Goal: Task Accomplishment & Management: Use online tool/utility

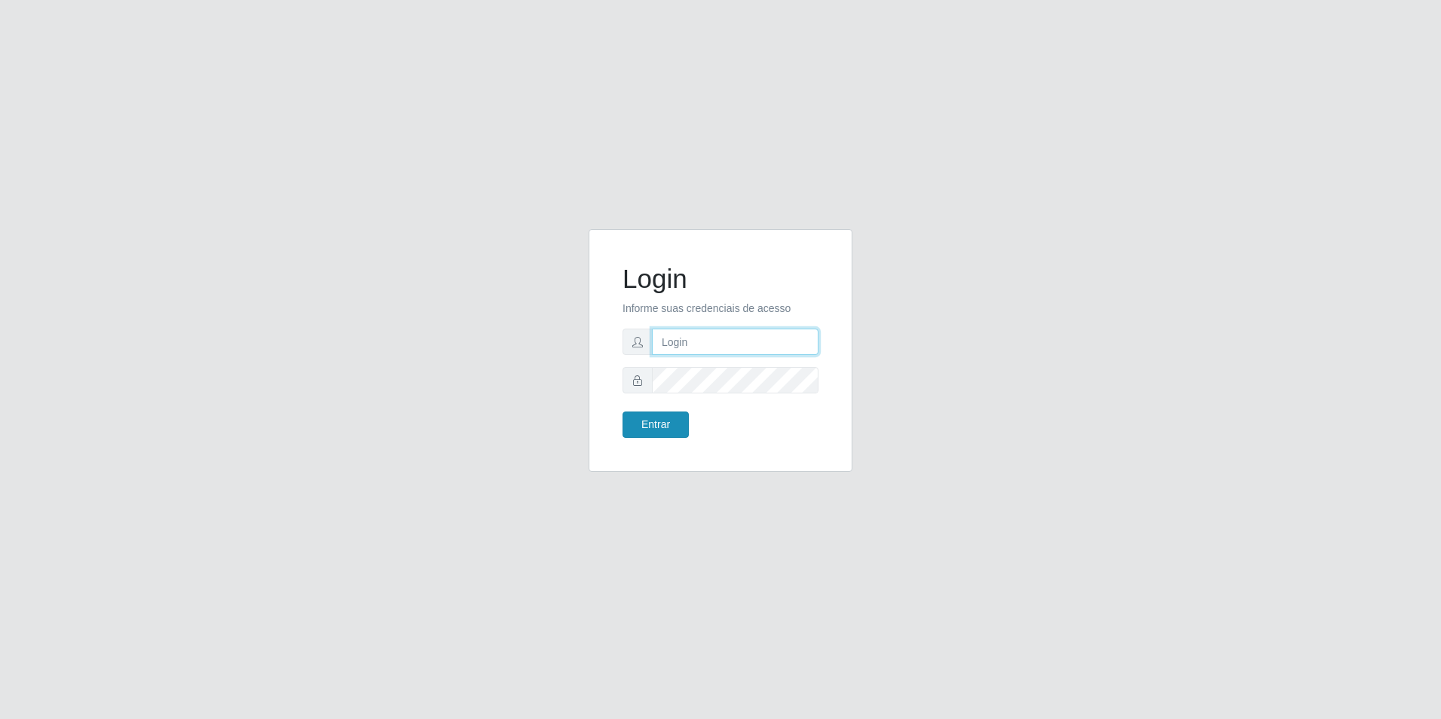
type input "[EMAIL_ADDRESS][DOMAIN_NAME]"
click at [651, 433] on button "Entrar" at bounding box center [655, 424] width 66 height 26
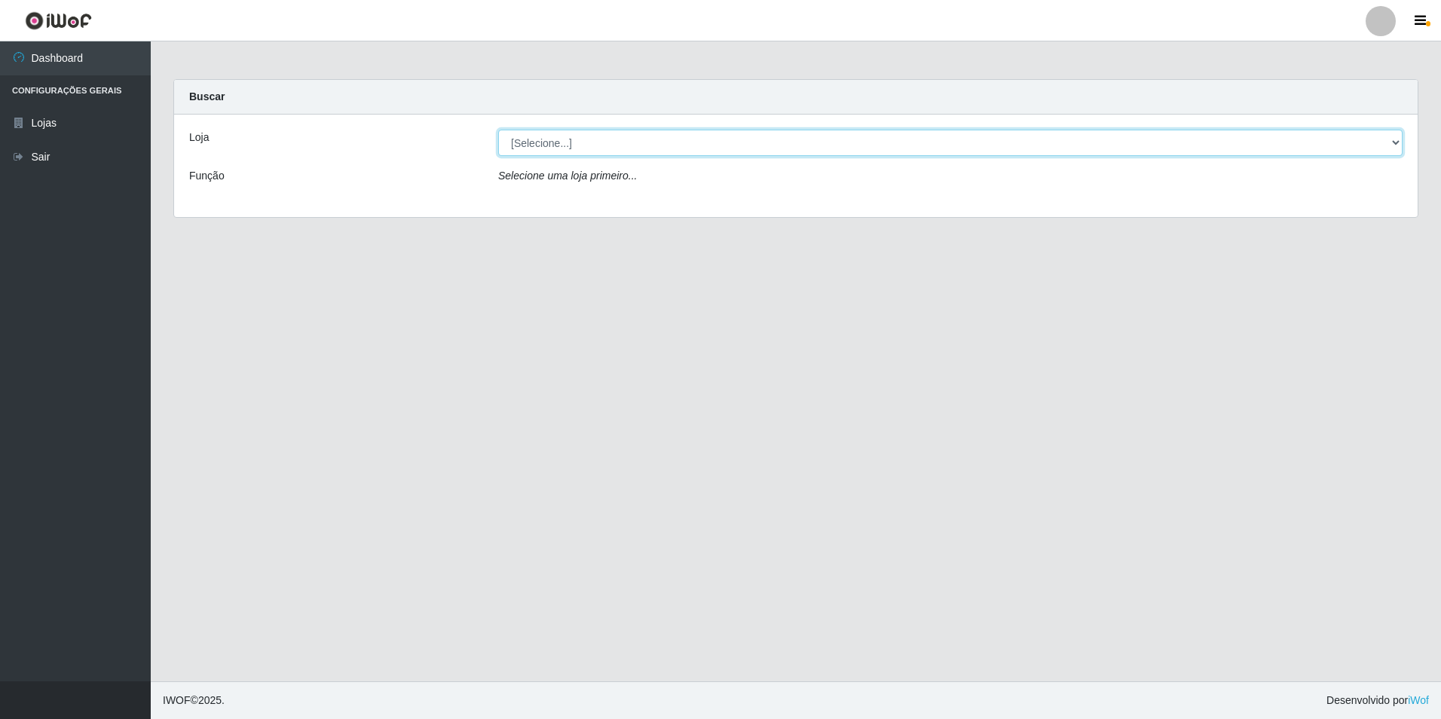
click at [697, 142] on select "[Selecione...] Extrabom - Loja 57 Anchieta" at bounding box center [950, 143] width 904 height 26
select select "470"
click at [498, 130] on select "[Selecione...] Extrabom - Loja 57 Anchieta" at bounding box center [950, 143] width 904 height 26
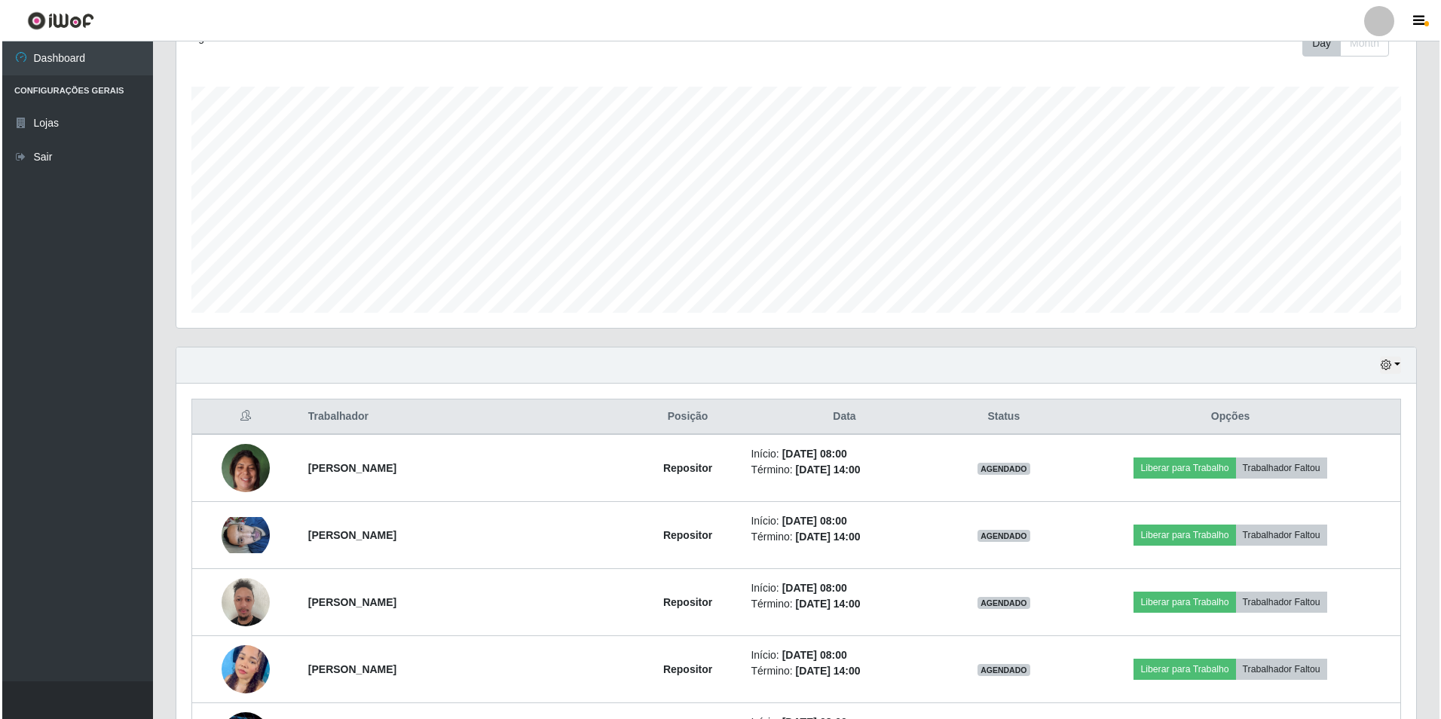
scroll to position [301, 0]
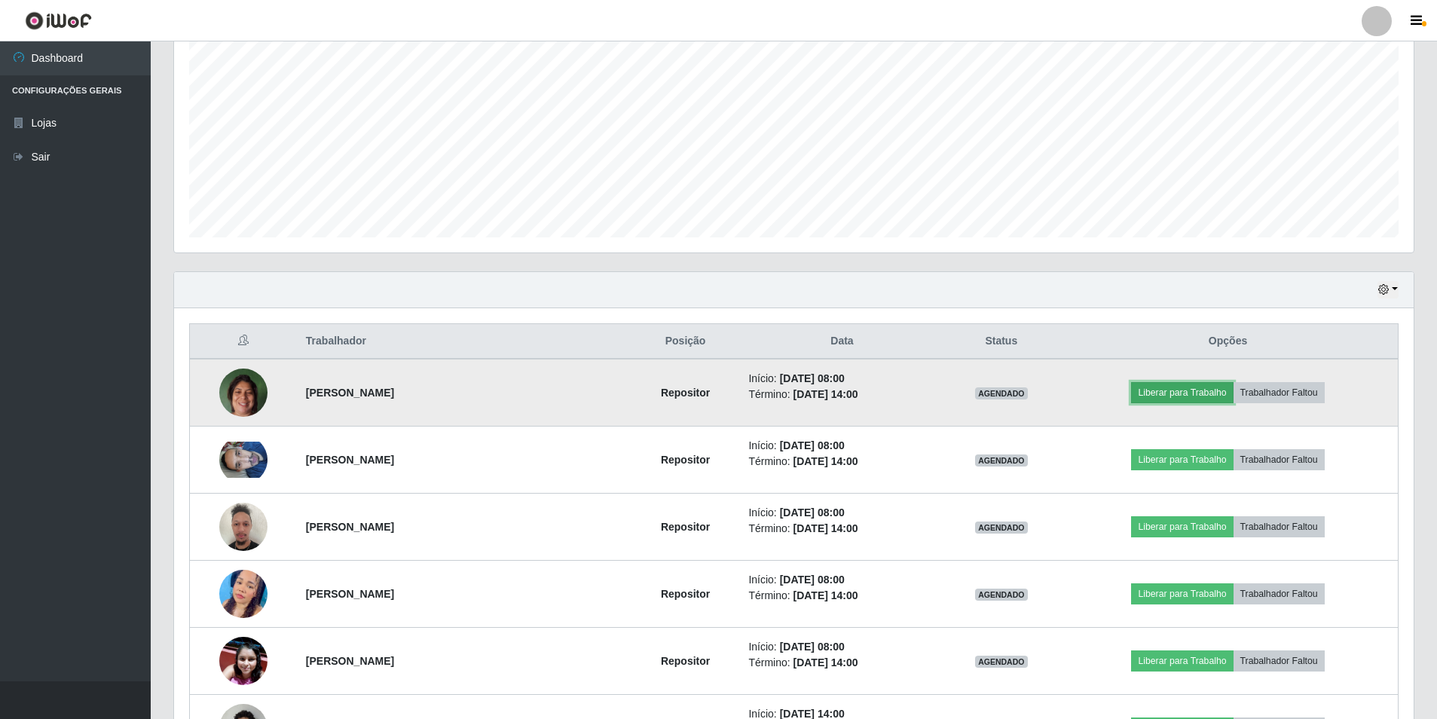
click at [1154, 396] on button "Liberar para Trabalho" at bounding box center [1182, 392] width 102 height 21
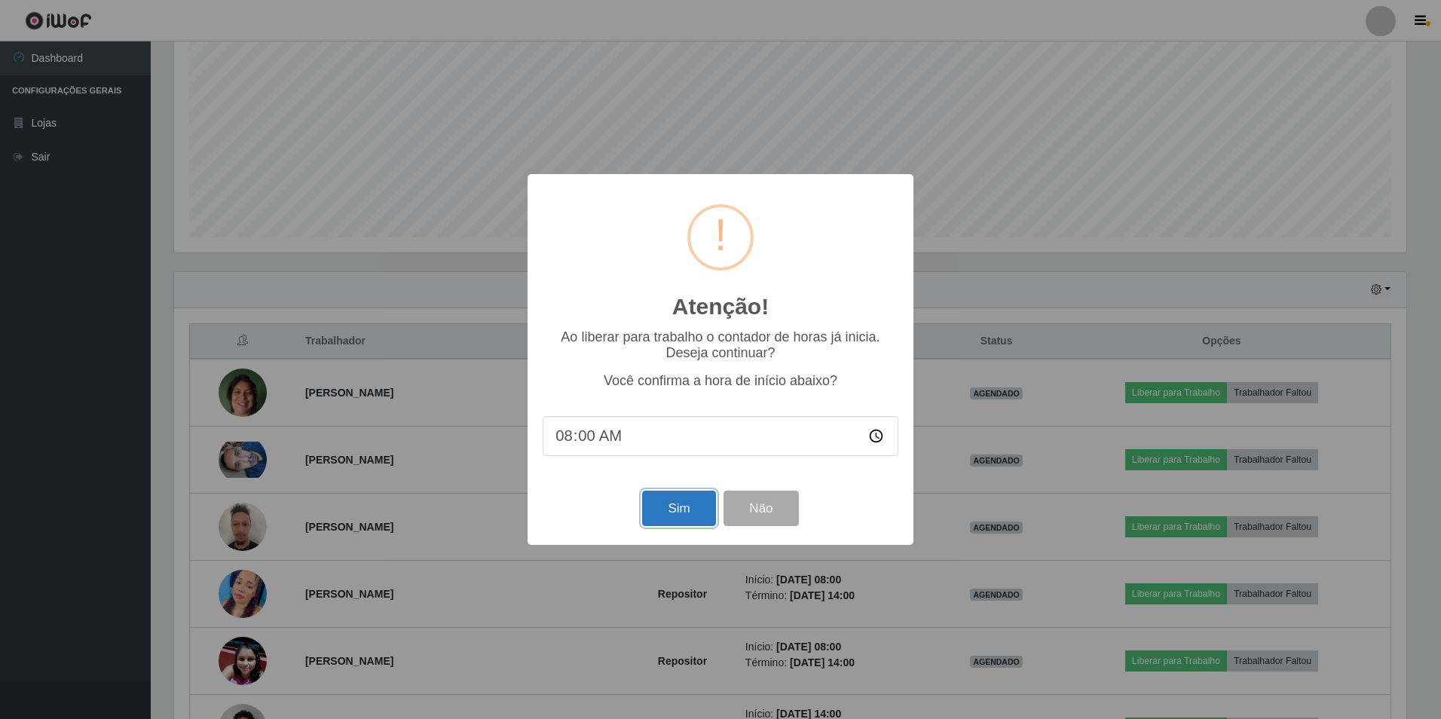
click at [672, 504] on button "Sim" at bounding box center [678, 508] width 73 height 35
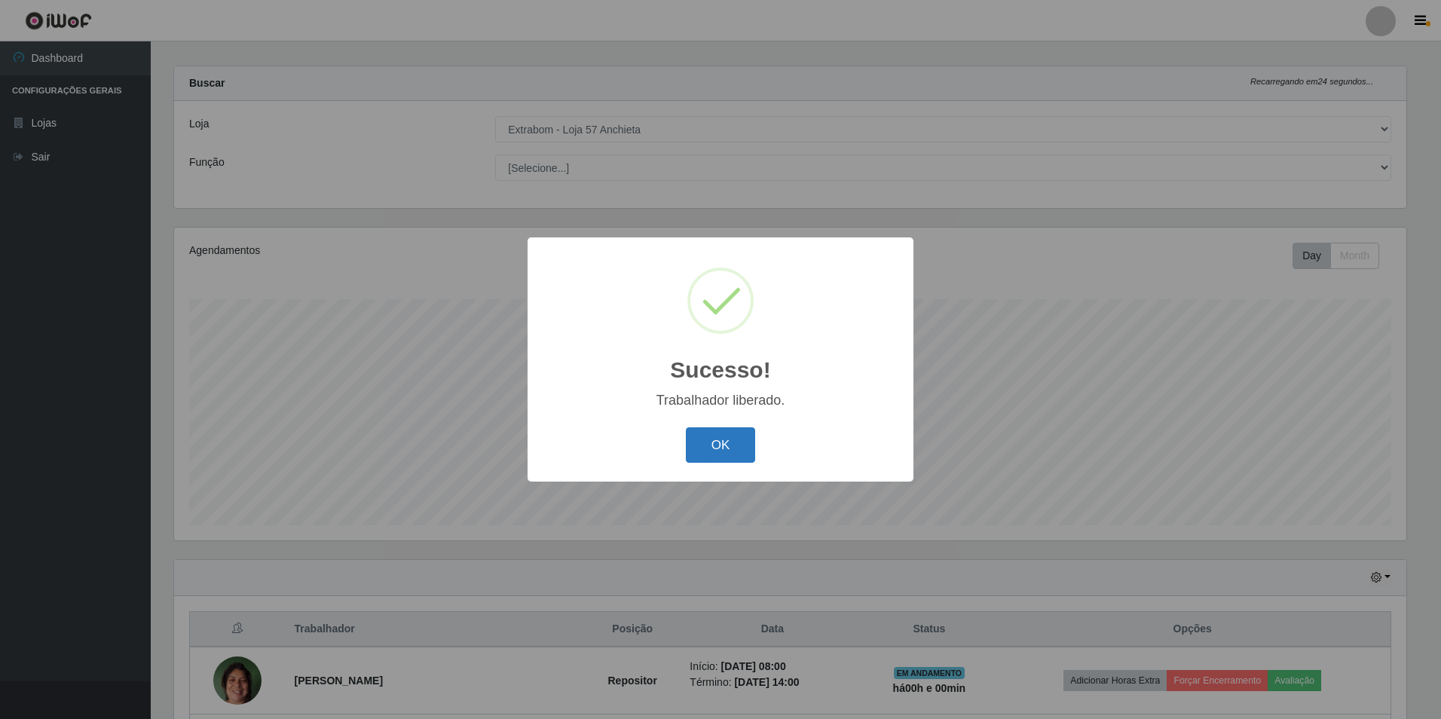
click at [732, 436] on button "OK" at bounding box center [721, 444] width 70 height 35
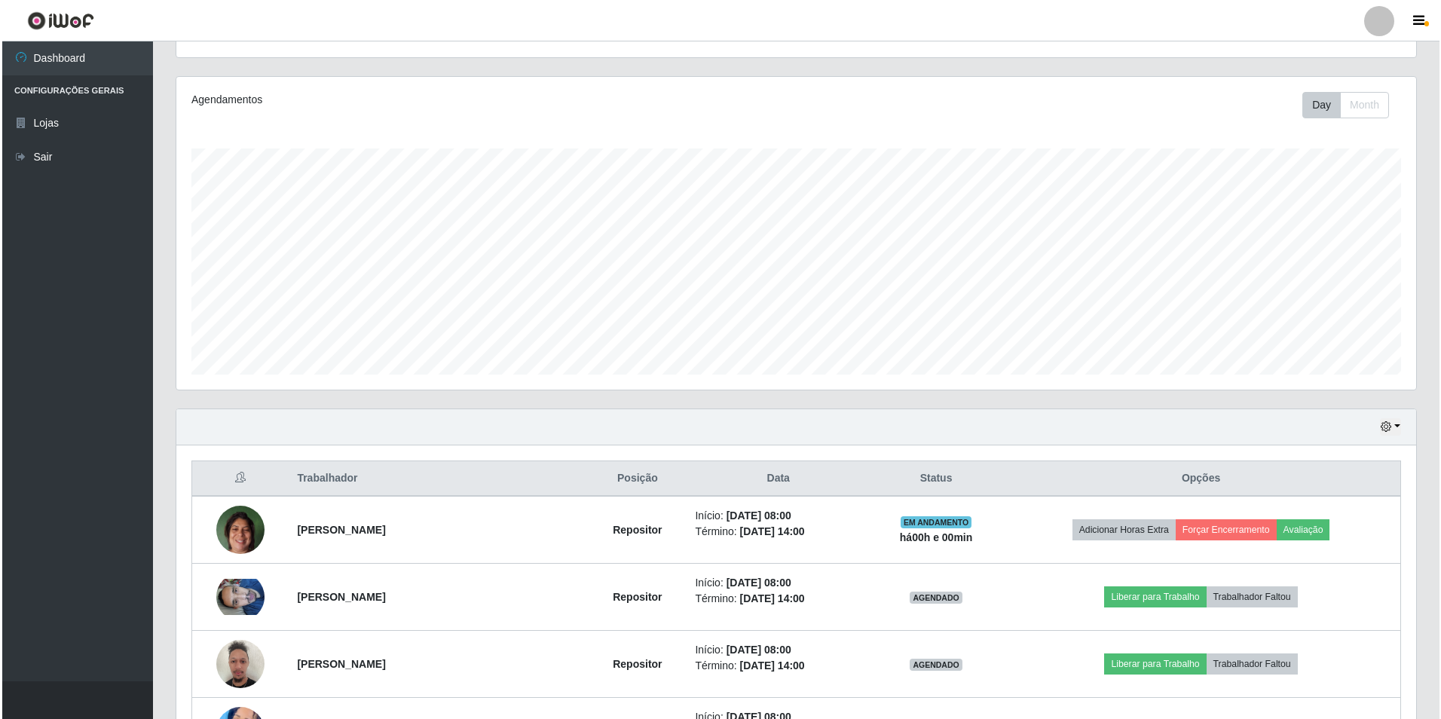
scroll to position [315, 0]
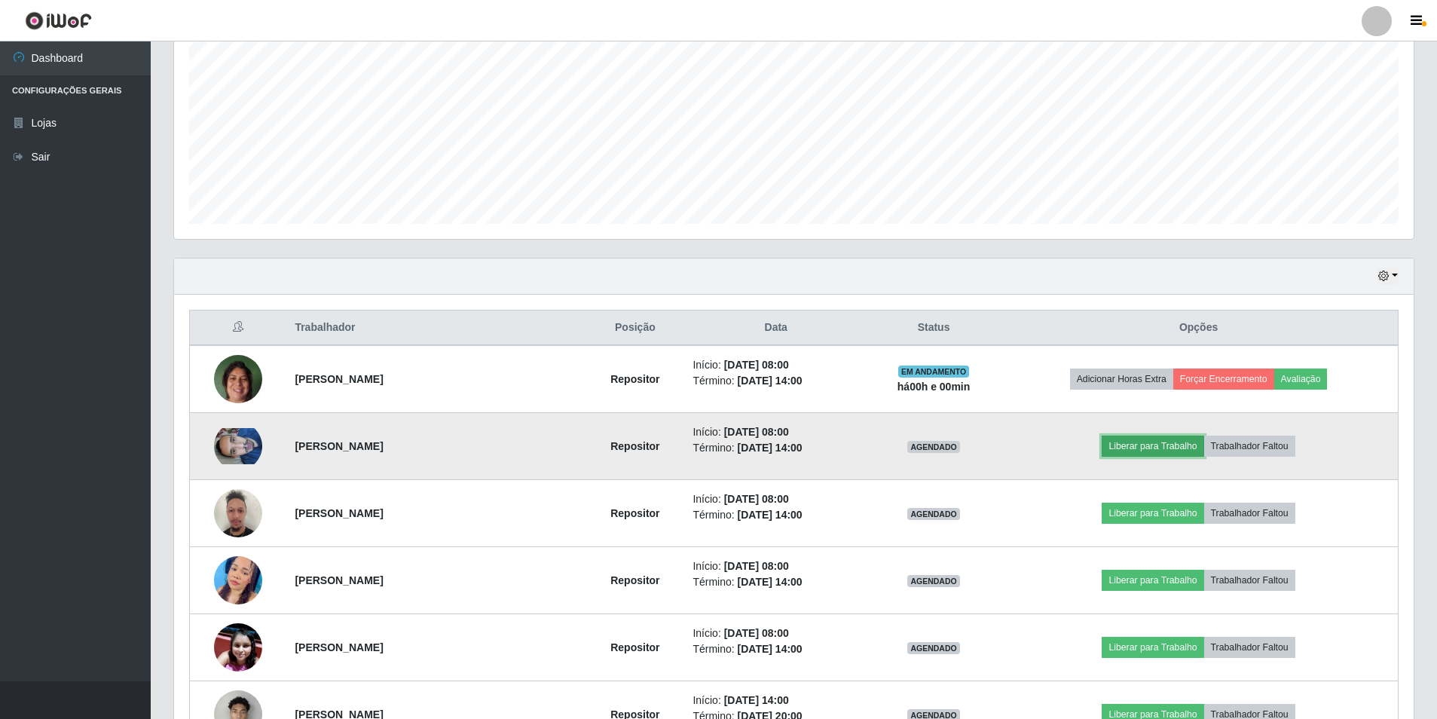
click at [1175, 446] on button "Liberar para Trabalho" at bounding box center [1153, 446] width 102 height 21
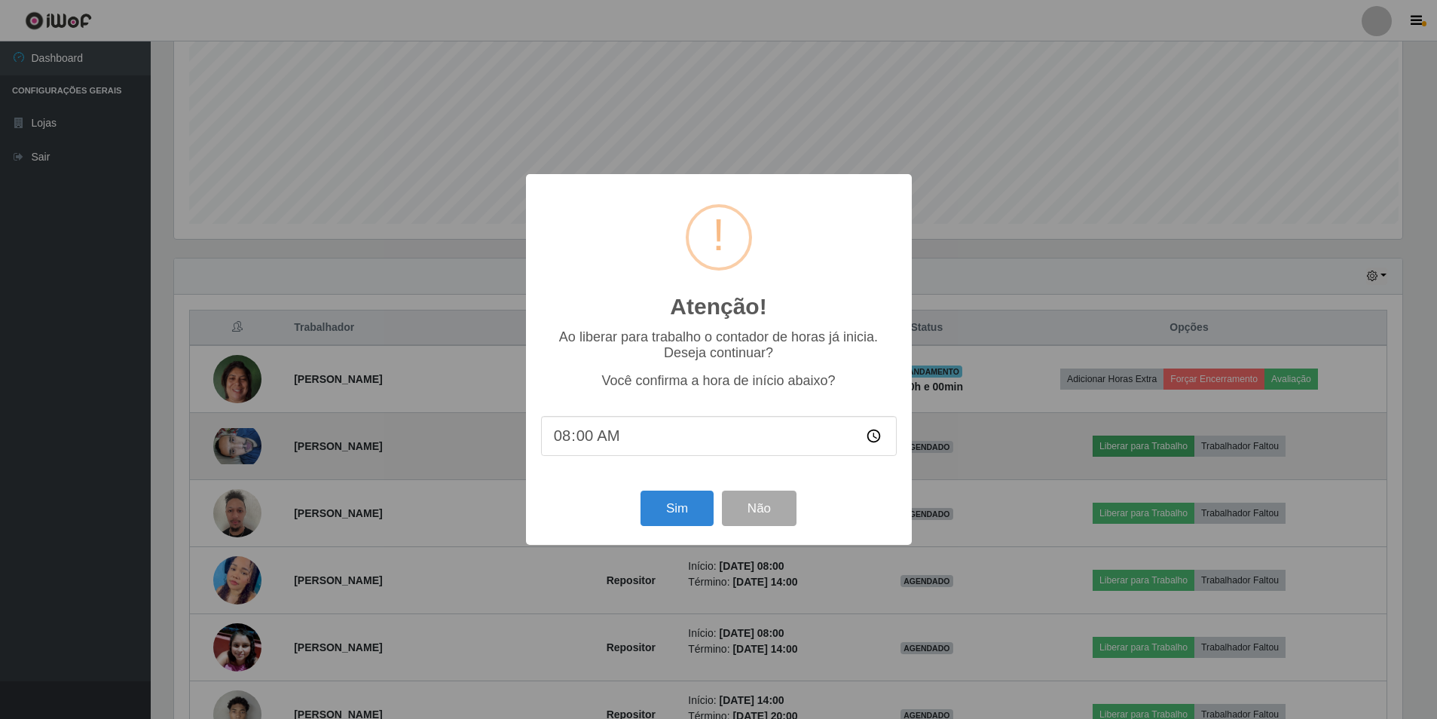
scroll to position [313, 1232]
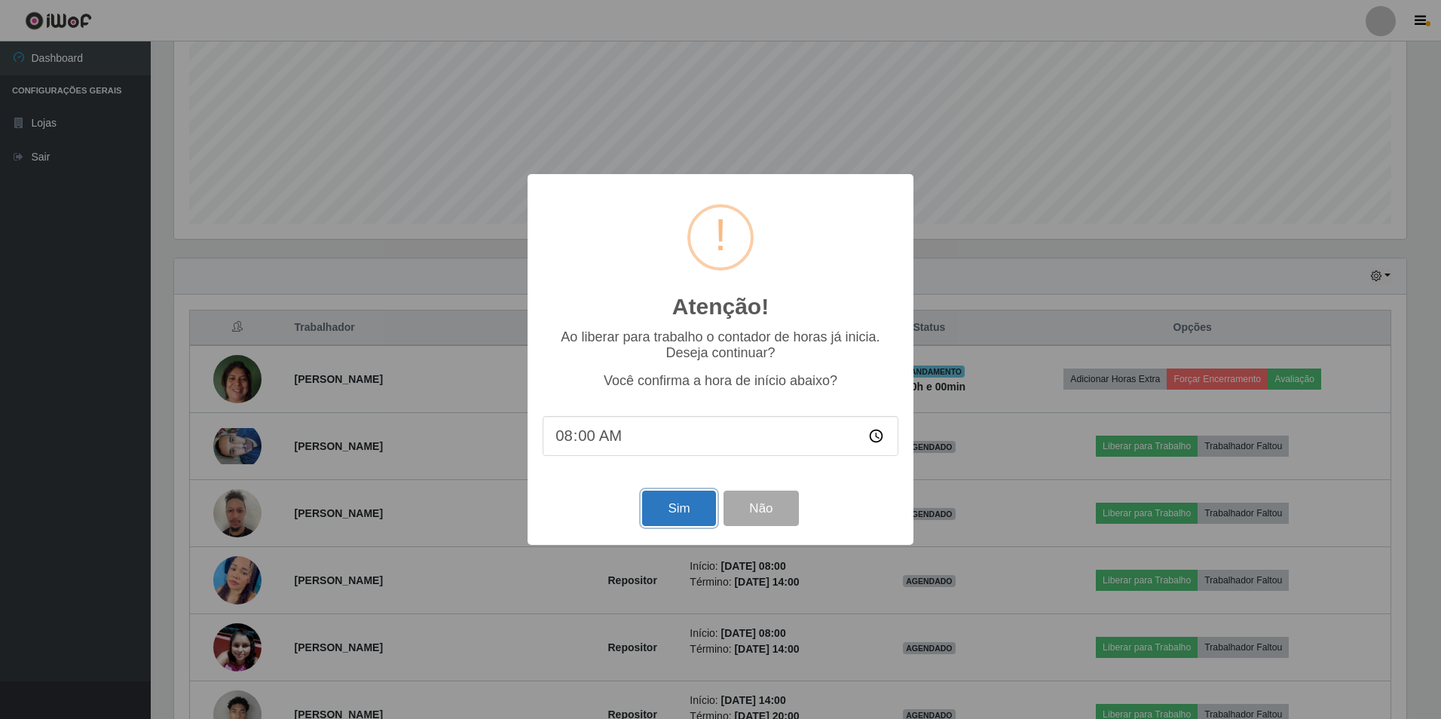
click at [692, 504] on button "Sim" at bounding box center [678, 508] width 73 height 35
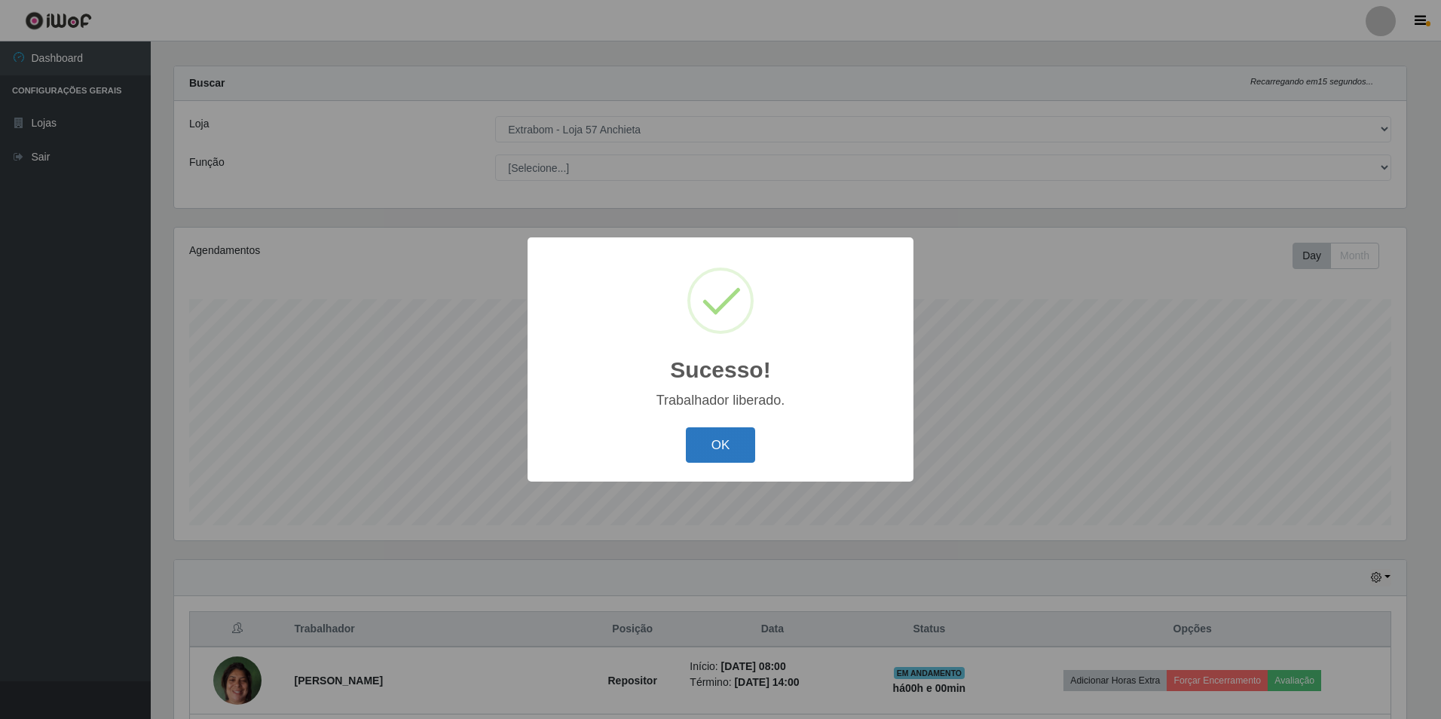
click at [701, 435] on button "OK" at bounding box center [721, 444] width 70 height 35
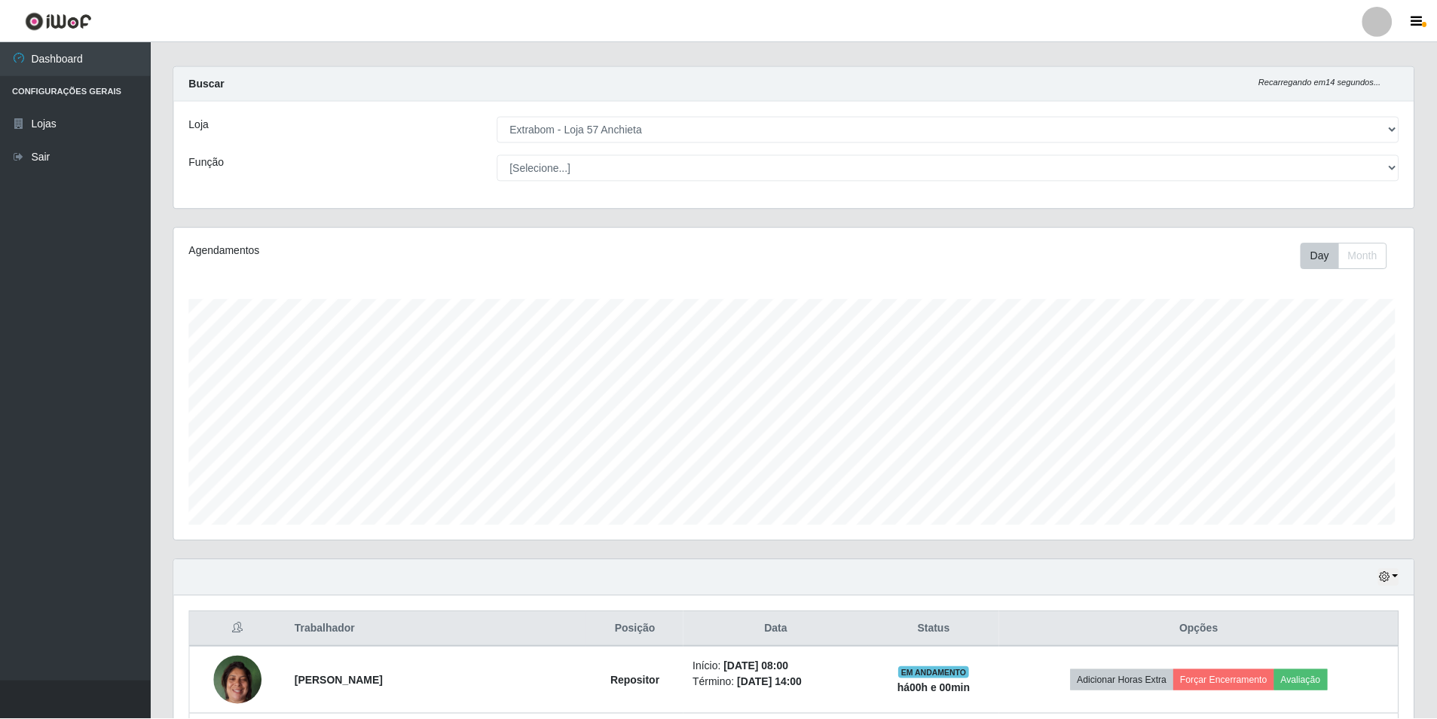
scroll to position [313, 1240]
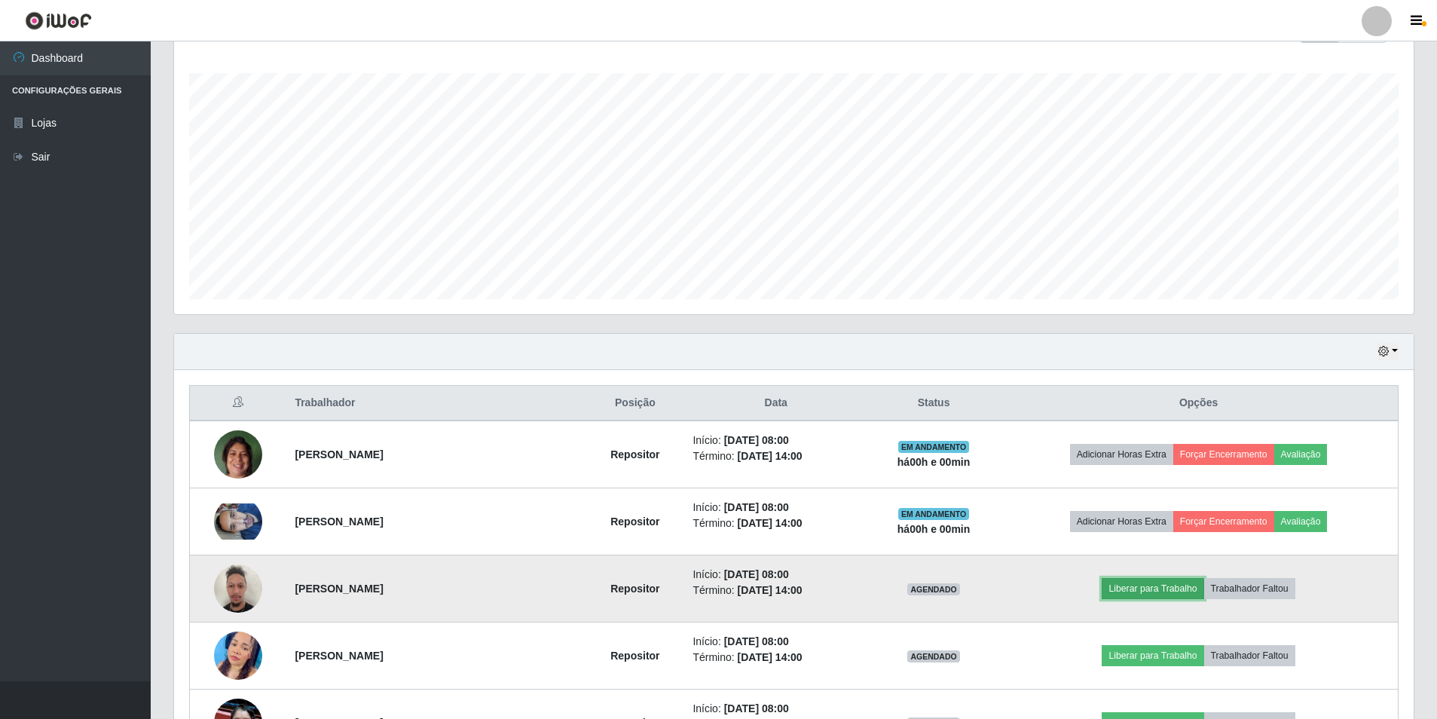
click at [1139, 589] on button "Liberar para Trabalho" at bounding box center [1153, 588] width 102 height 21
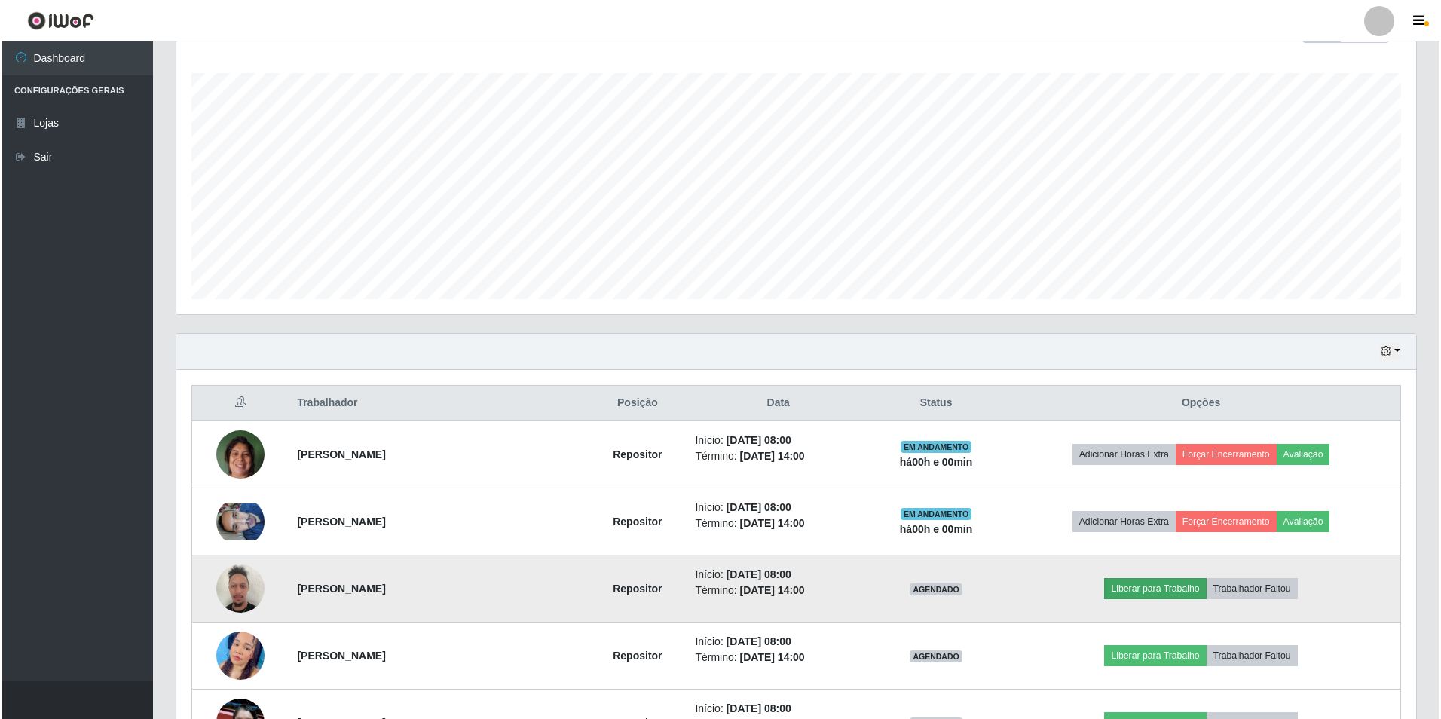
scroll to position [313, 1232]
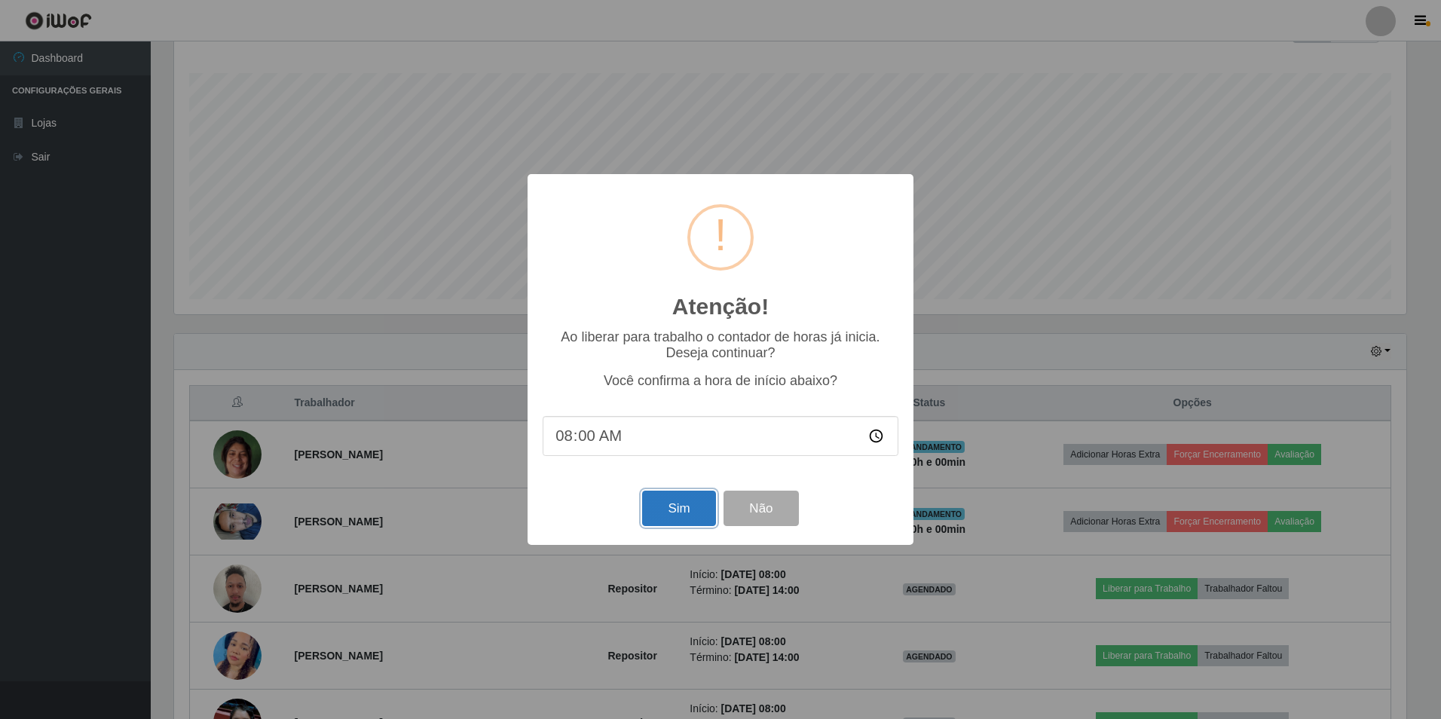
click at [671, 506] on button "Sim" at bounding box center [678, 508] width 73 height 35
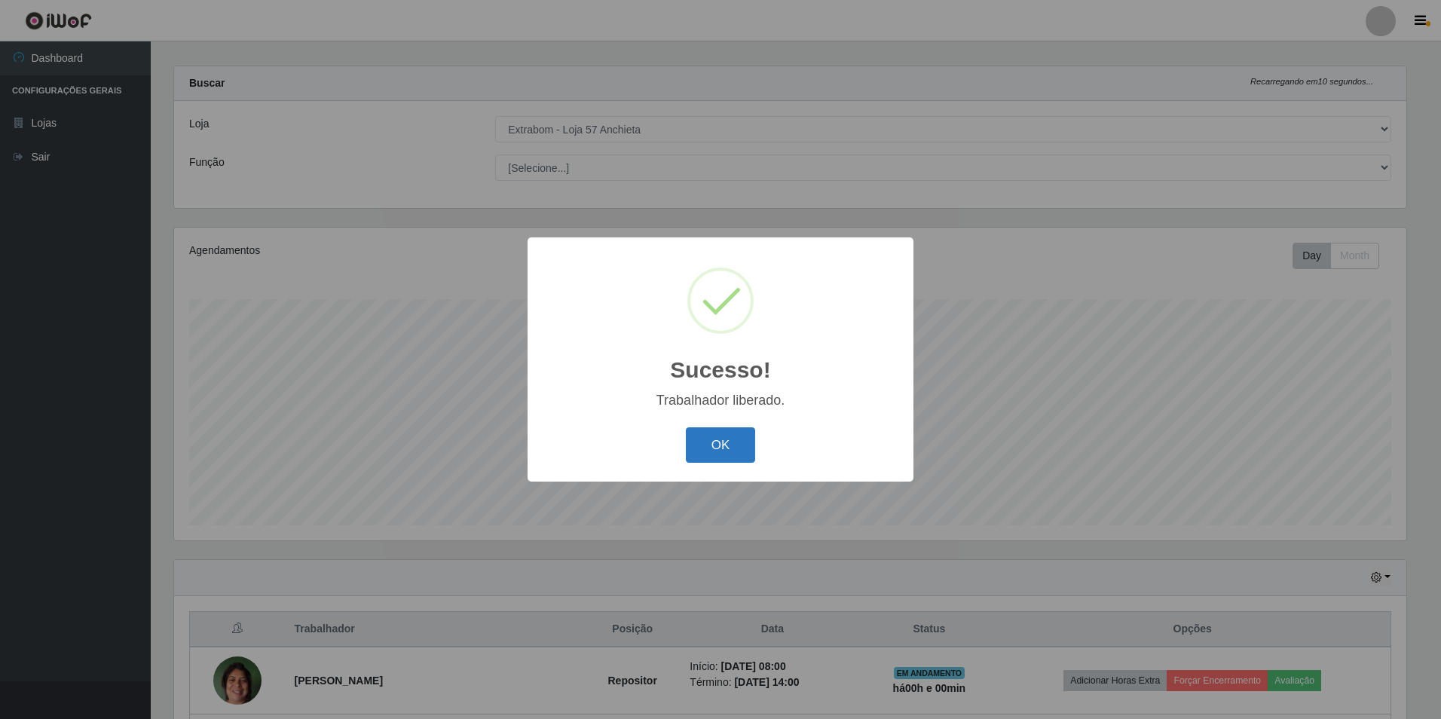
click at [738, 445] on button "OK" at bounding box center [721, 444] width 70 height 35
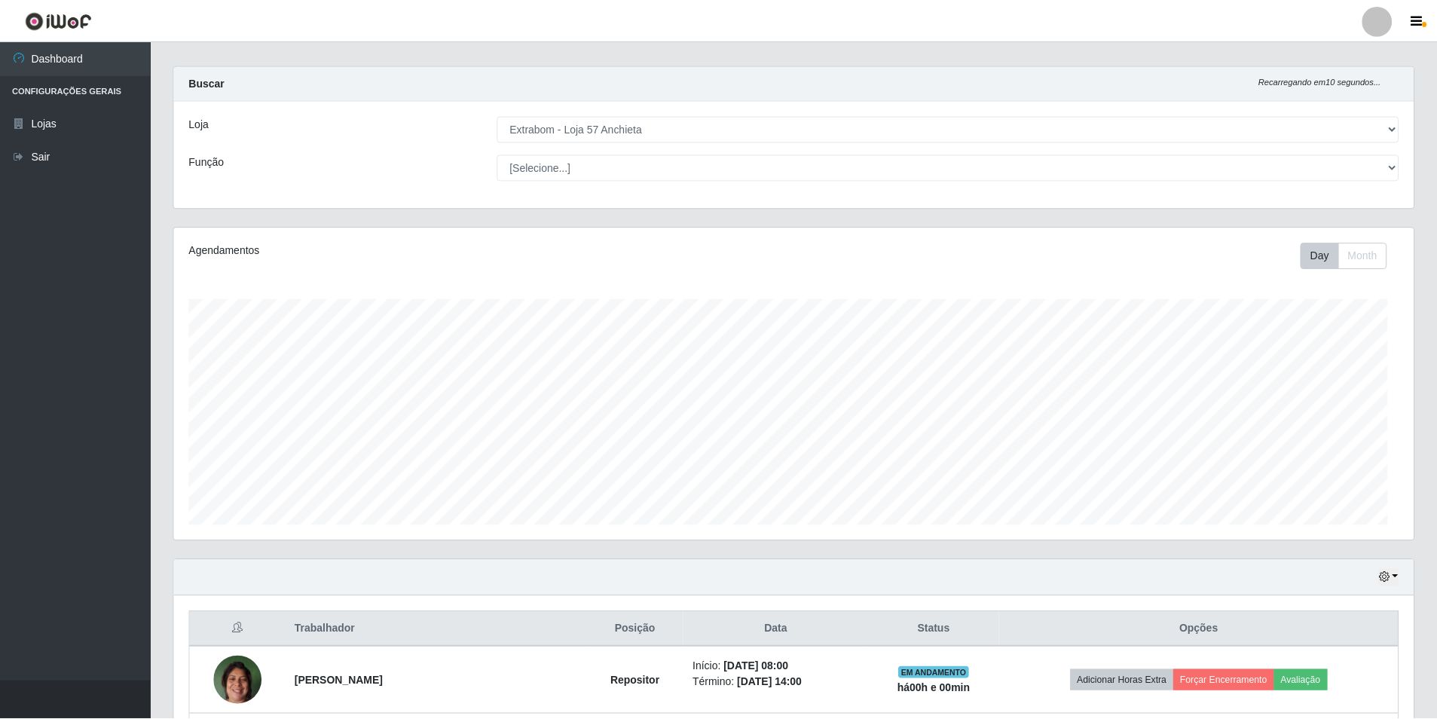
scroll to position [0, 0]
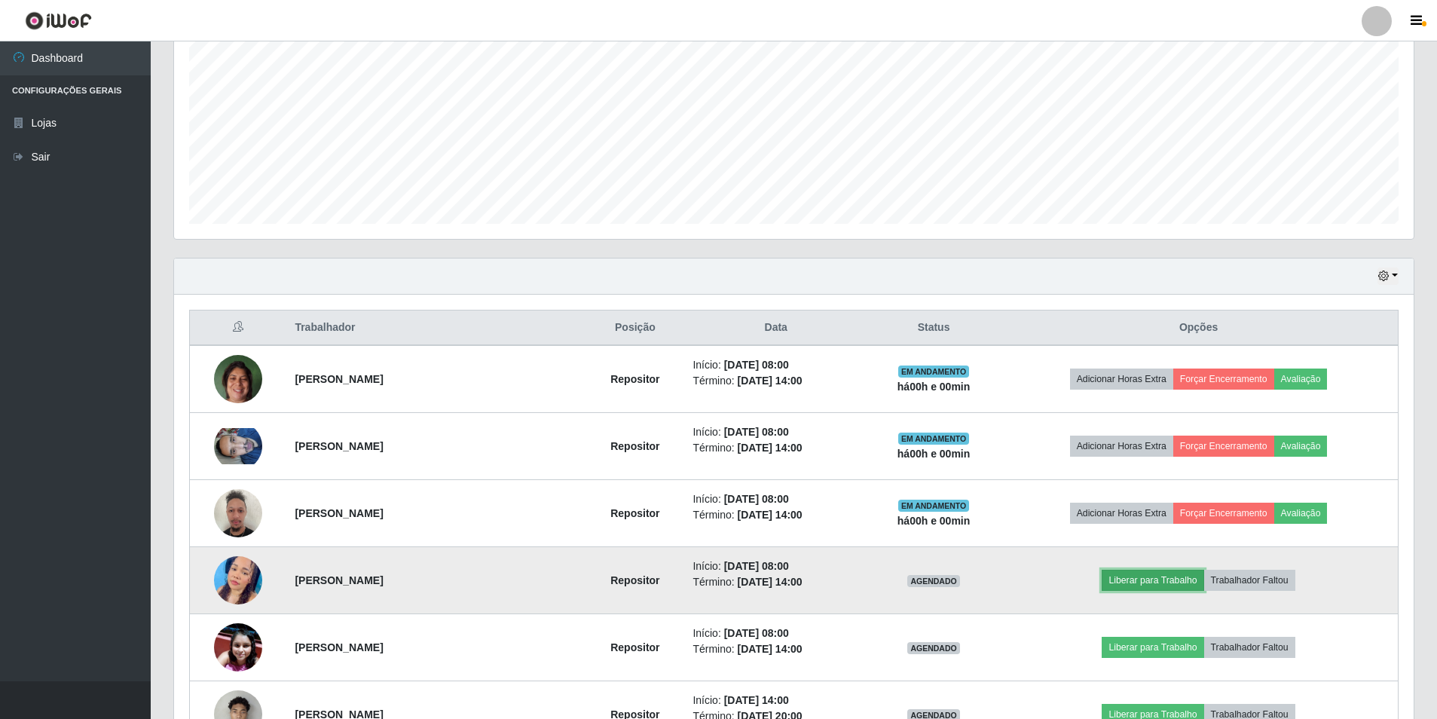
click at [1148, 576] on button "Liberar para Trabalho" at bounding box center [1153, 580] width 102 height 21
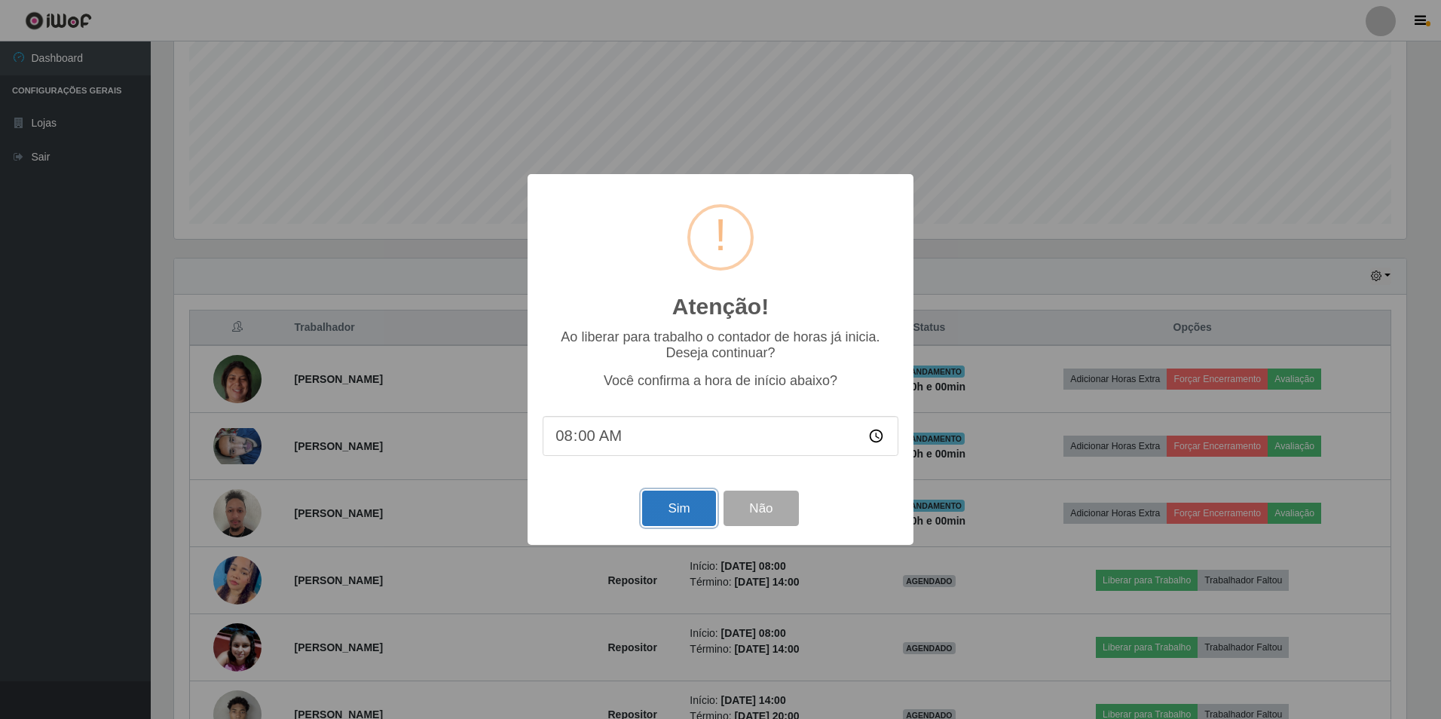
click at [677, 509] on button "Sim" at bounding box center [678, 508] width 73 height 35
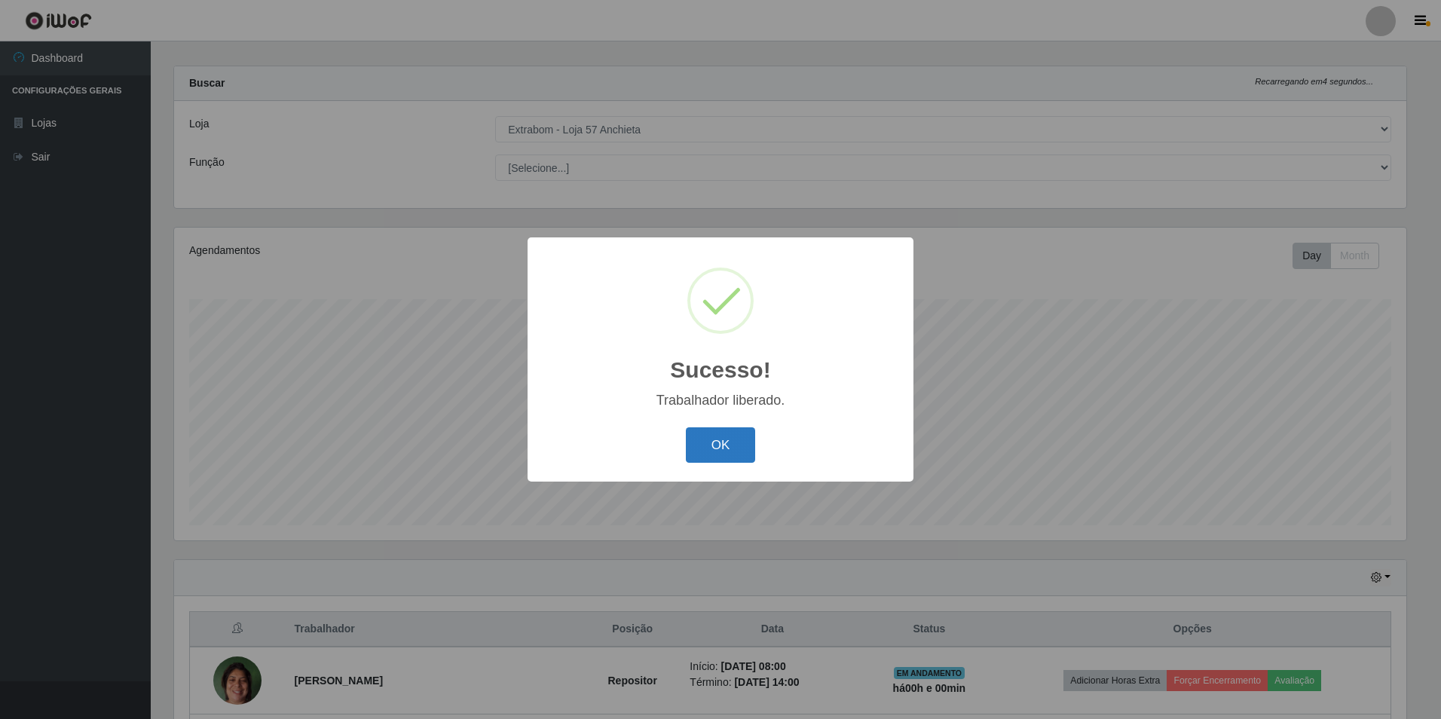
click at [702, 451] on button "OK" at bounding box center [721, 444] width 70 height 35
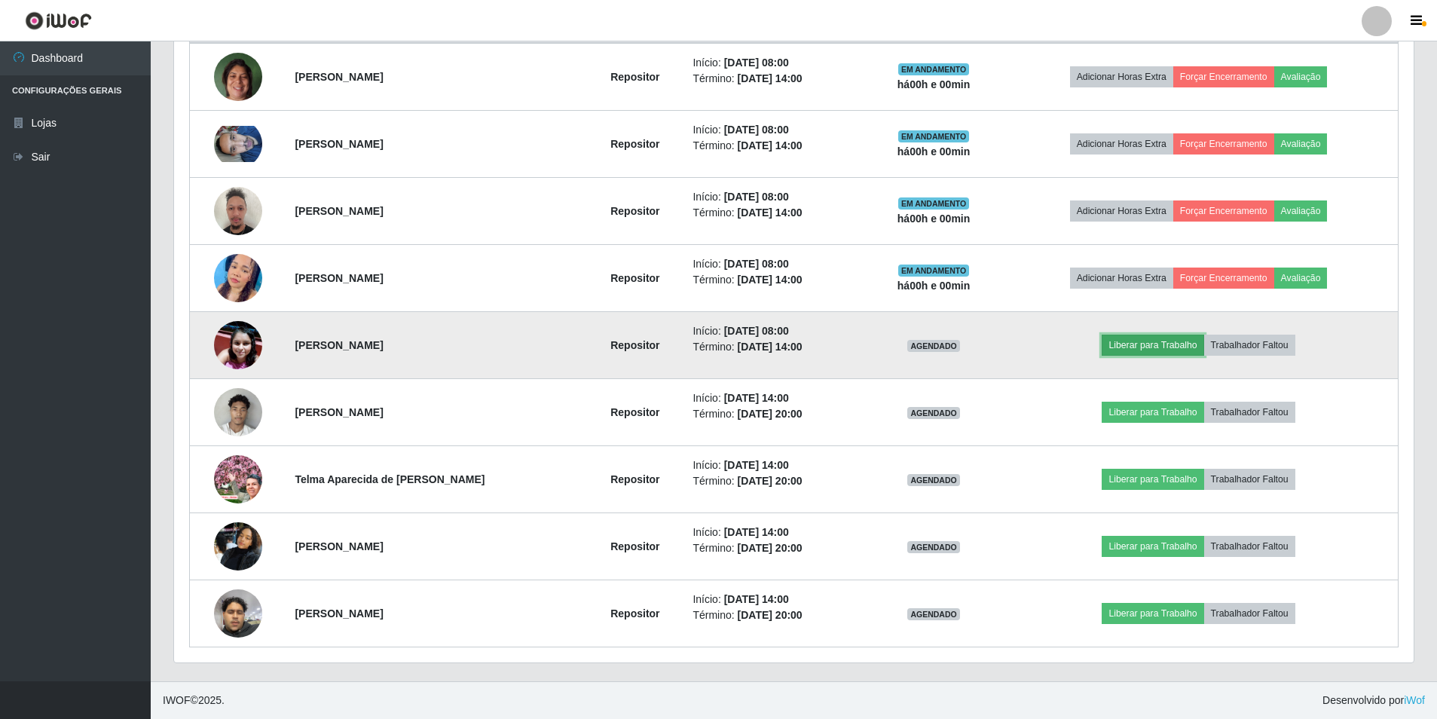
click at [1119, 344] on button "Liberar para Trabalho" at bounding box center [1153, 345] width 102 height 21
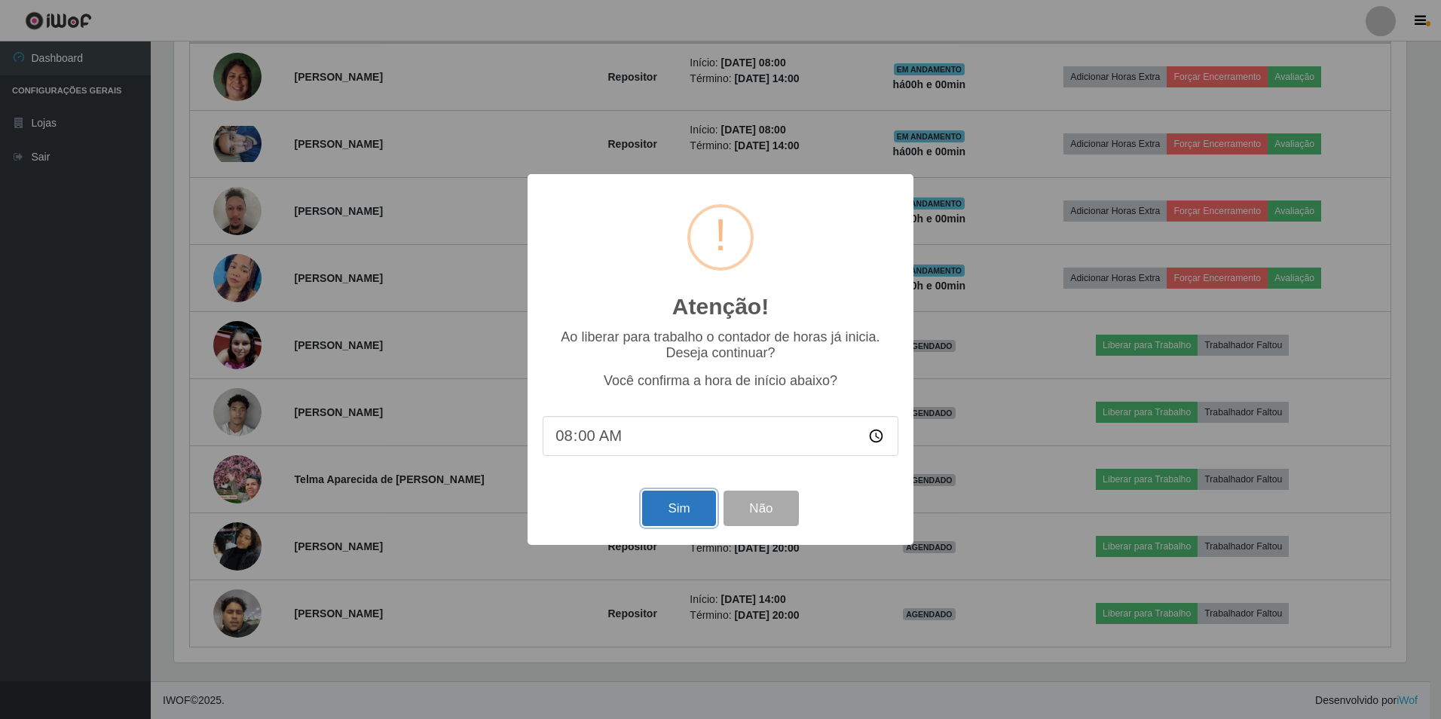
click at [689, 509] on button "Sim" at bounding box center [678, 508] width 73 height 35
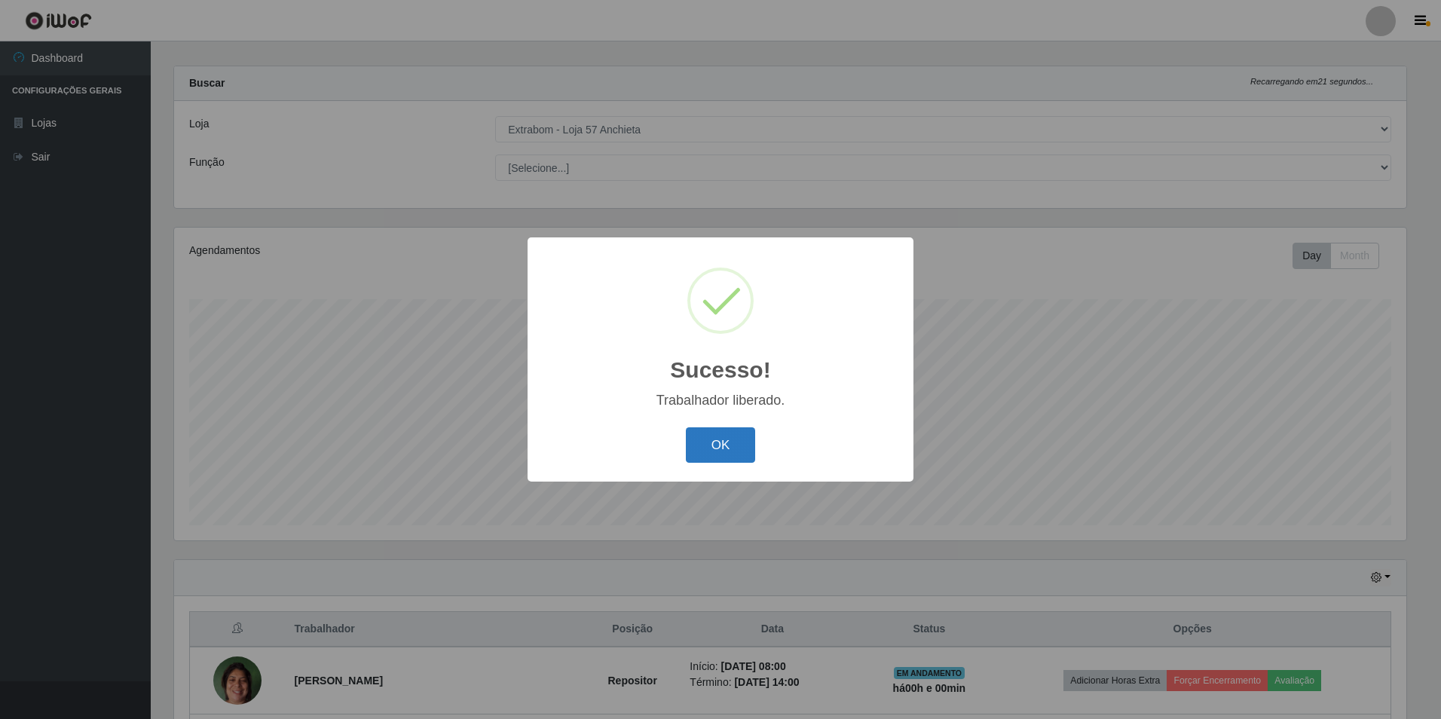
click at [714, 436] on button "OK" at bounding box center [721, 444] width 70 height 35
